Goal: Transaction & Acquisition: Purchase product/service

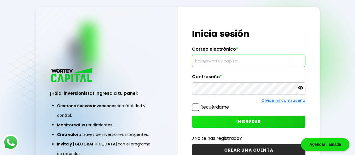
click at [238, 60] on input "text" at bounding box center [248, 61] width 108 height 12
type input "[EMAIL_ADDRESS][DOMAIN_NAME]"
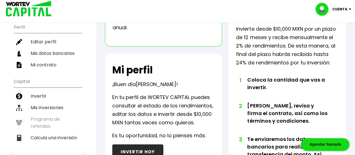
scroll to position [84, 0]
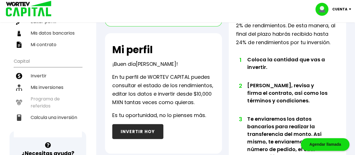
click at [131, 131] on button "INVERTIR HOY" at bounding box center [137, 131] width 51 height 15
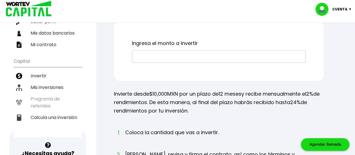
scroll to position [28, 0]
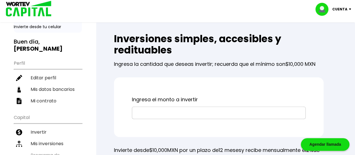
click at [172, 112] on input "text" at bounding box center [218, 113] width 169 height 12
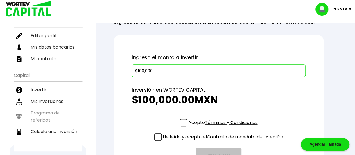
scroll to position [112, 0]
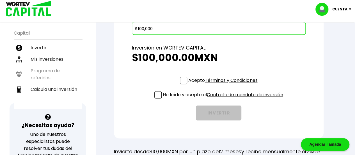
type input "$100,000"
click at [185, 81] on span at bounding box center [183, 80] width 7 height 7
click at [224, 84] on input "Acepto Términos y Condiciones" at bounding box center [224, 84] width 0 height 0
click at [183, 81] on span at bounding box center [183, 80] width 7 height 7
click at [224, 84] on input "Acepto Términos y Condiciones" at bounding box center [224, 84] width 0 height 0
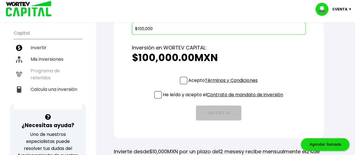
click at [239, 79] on link "Términos y Condiciones" at bounding box center [231, 80] width 52 height 6
click at [249, 95] on link "Contrato de mandato de inversión" at bounding box center [245, 94] width 76 height 6
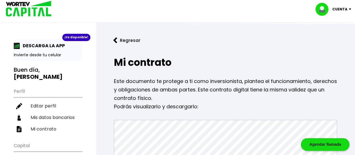
click at [114, 42] on img at bounding box center [115, 40] width 4 height 6
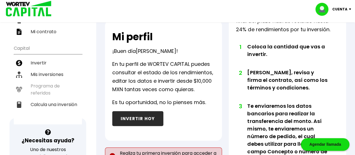
scroll to position [168, 0]
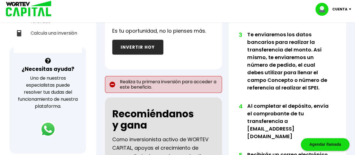
click at [142, 49] on button "INVERTIR HOY" at bounding box center [137, 47] width 51 height 15
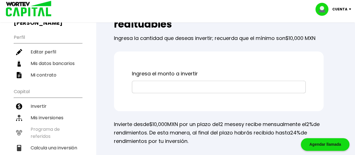
scroll to position [56, 0]
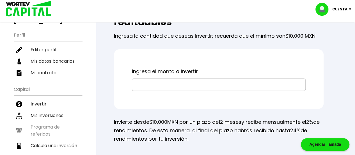
click at [179, 83] on input "text" at bounding box center [218, 85] width 169 height 12
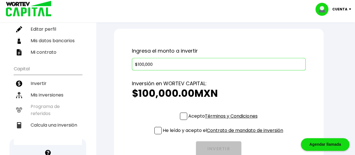
scroll to position [112, 0]
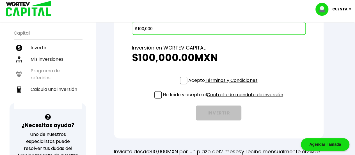
type input "$100,000"
click at [183, 78] on span at bounding box center [183, 80] width 7 height 7
click at [224, 84] on input "Acepto Términos y Condiciones" at bounding box center [224, 84] width 0 height 0
click at [154, 95] on span at bounding box center [157, 94] width 7 height 7
click at [224, 99] on input "He leído y acepto el Contrato de mandato de inversión" at bounding box center [224, 99] width 0 height 0
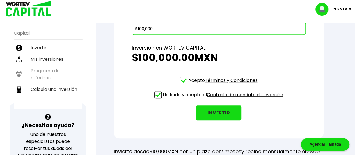
click at [224, 112] on button "INVERTIR" at bounding box center [218, 112] width 45 height 15
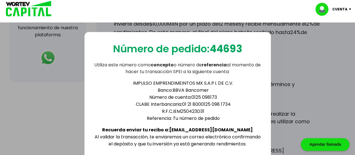
scroll to position [252, 0]
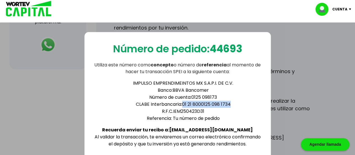
drag, startPoint x: 231, startPoint y: 102, endPoint x: 183, endPoint y: 100, distance: 47.7
click at [183, 100] on li "CLABE Interbancaria: 01 21 8000125 098 1734" at bounding box center [183, 103] width 157 height 7
copy li "01 21 8000125 098 1734"
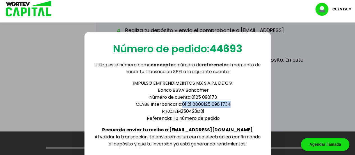
scroll to position [362, 0]
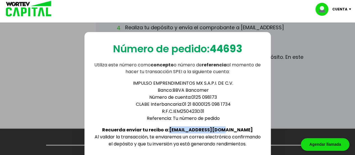
drag, startPoint x: 186, startPoint y: 125, endPoint x: 233, endPoint y: 125, distance: 47.1
click at [233, 126] on b "Recuerda enviar tu recibo a: [EMAIL_ADDRESS][DOMAIN_NAME]" at bounding box center [177, 129] width 151 height 6
copy b "[EMAIL_ADDRESS][DOMAIN_NAME]"
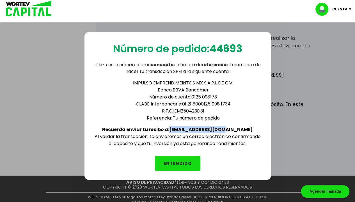
click at [311, 123] on div "Número de pedido: 44693 Utiliza este número como concepto o número de referenci…" at bounding box center [177, 119] width 355 height 202
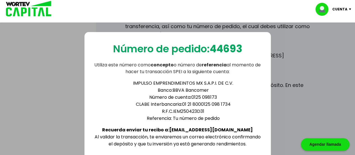
scroll to position [362, 0]
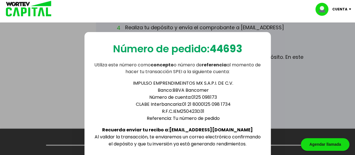
click at [215, 49] on b "44693" at bounding box center [226, 49] width 33 height 14
copy b "44693"
